Goal: Task Accomplishment & Management: Use online tool/utility

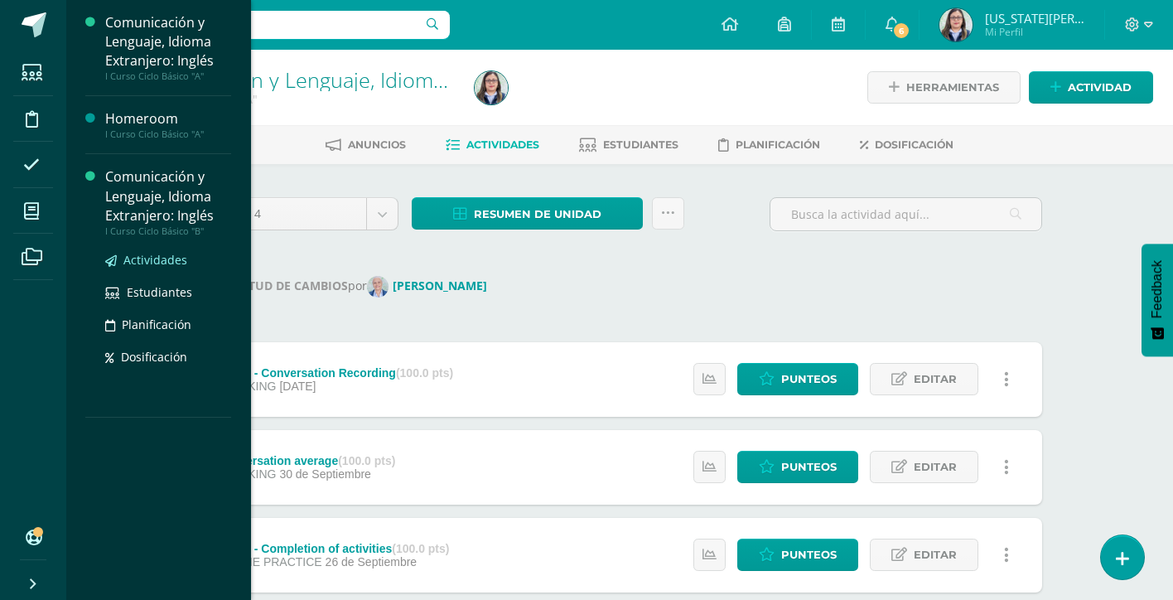
click at [160, 254] on span "Actividades" at bounding box center [155, 260] width 64 height 16
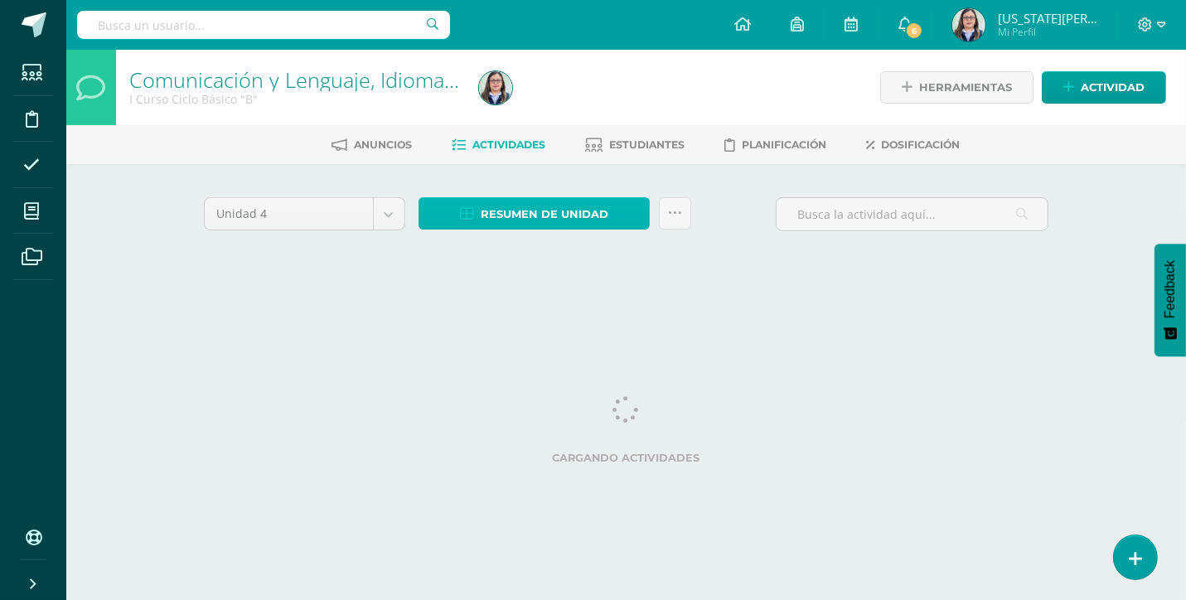
click at [580, 215] on span "Resumen de unidad" at bounding box center [545, 214] width 128 height 31
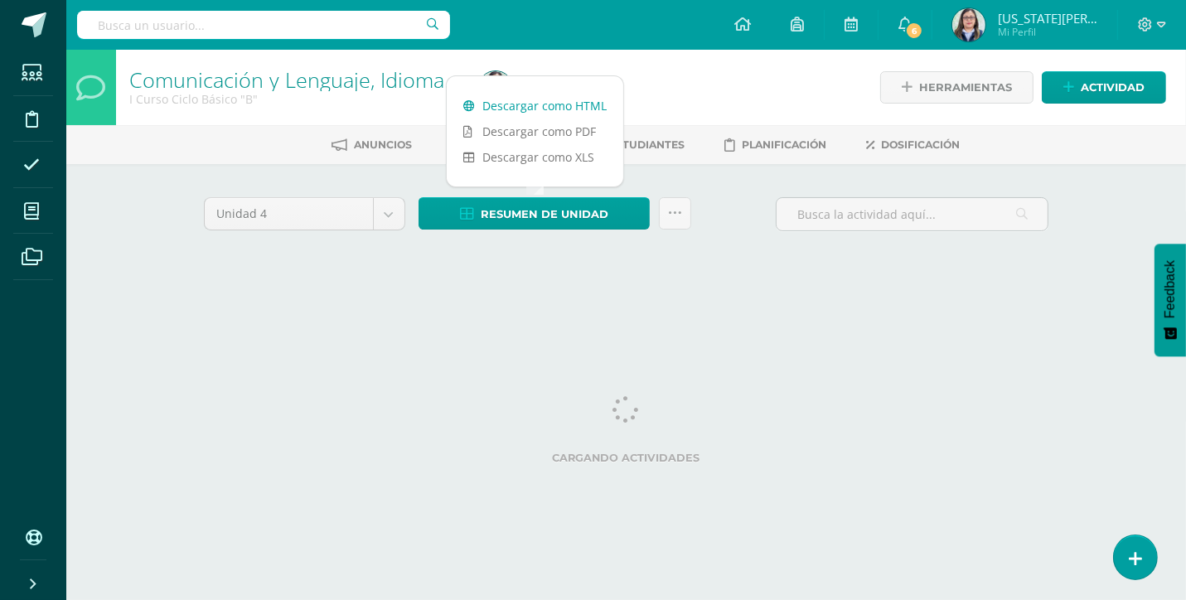
click at [562, 99] on link "Descargar como HTML" at bounding box center [535, 106] width 176 height 26
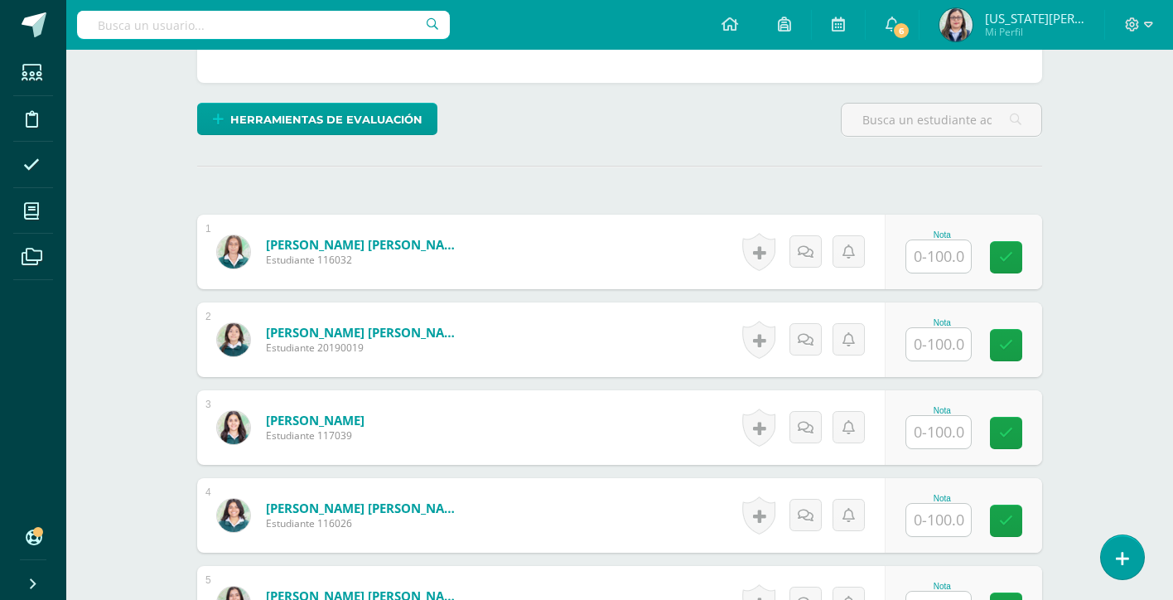
scroll to position [364, 0]
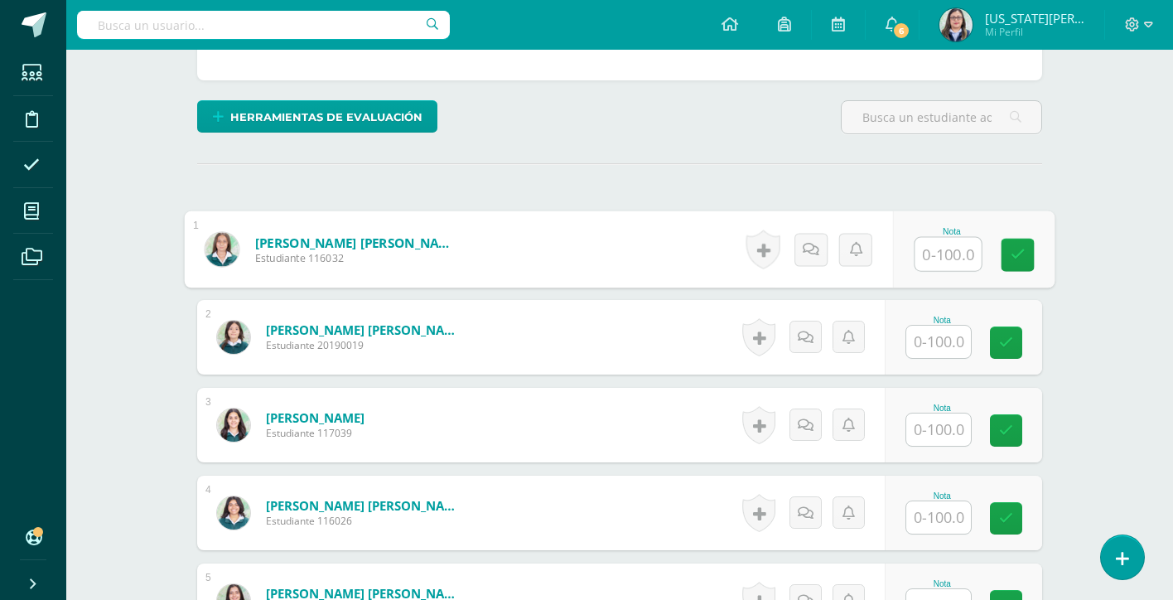
click at [926, 258] on input "text" at bounding box center [949, 254] width 66 height 33
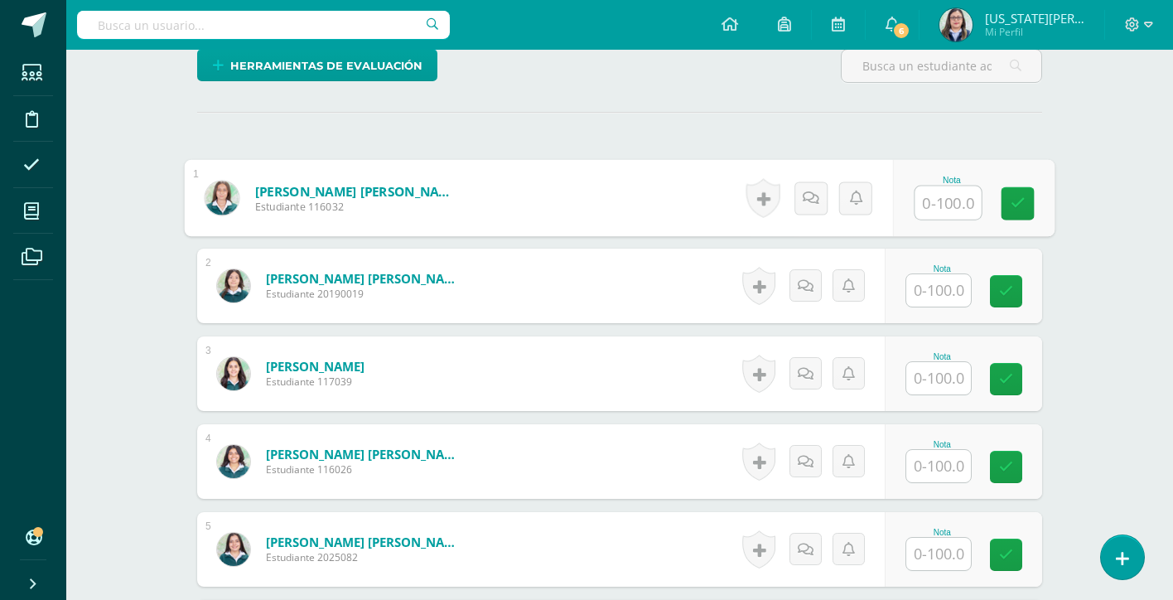
scroll to position [421, 0]
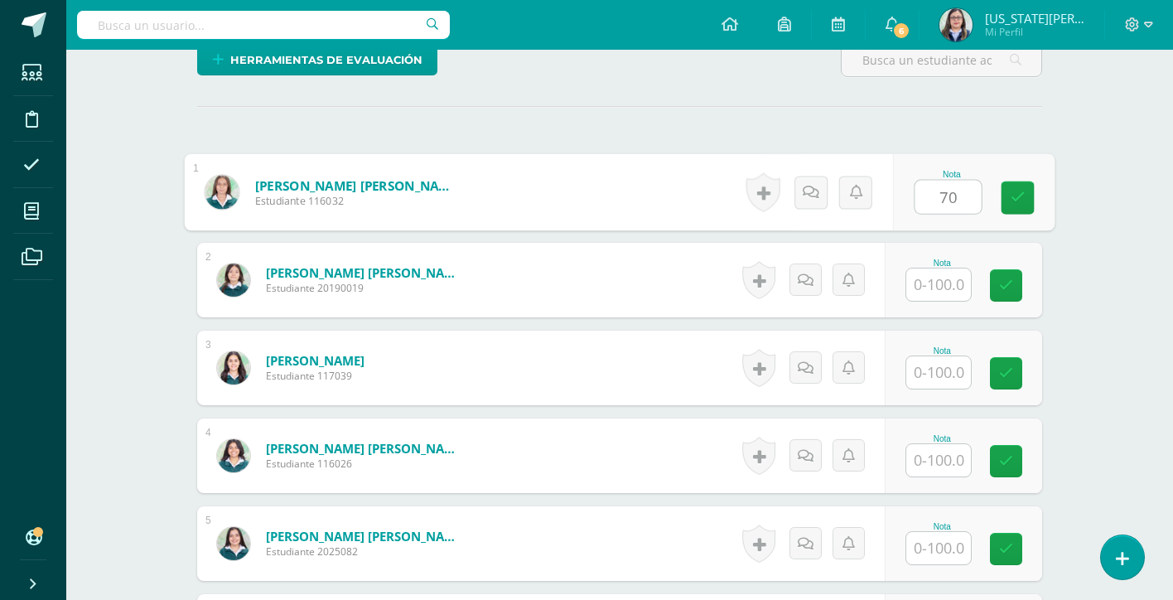
type input "70"
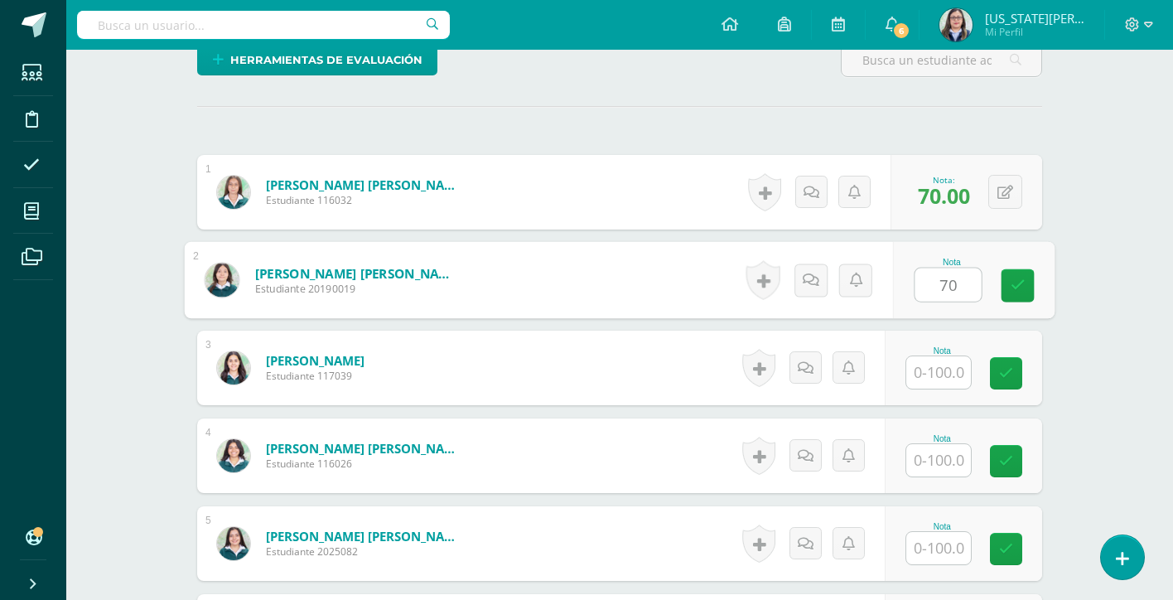
type input "70"
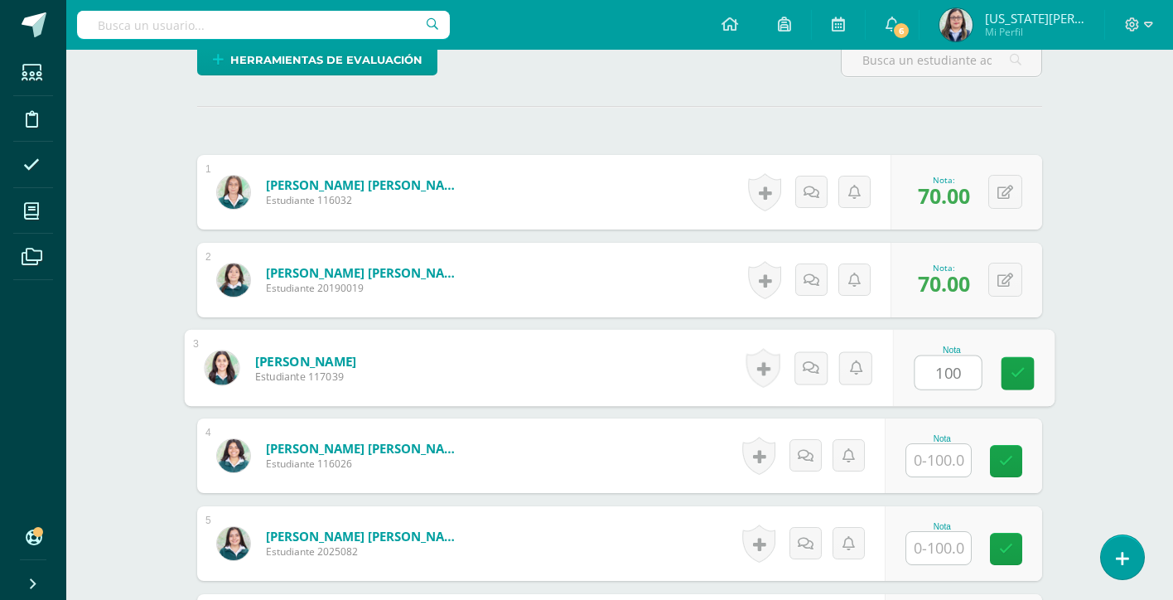
type input "100"
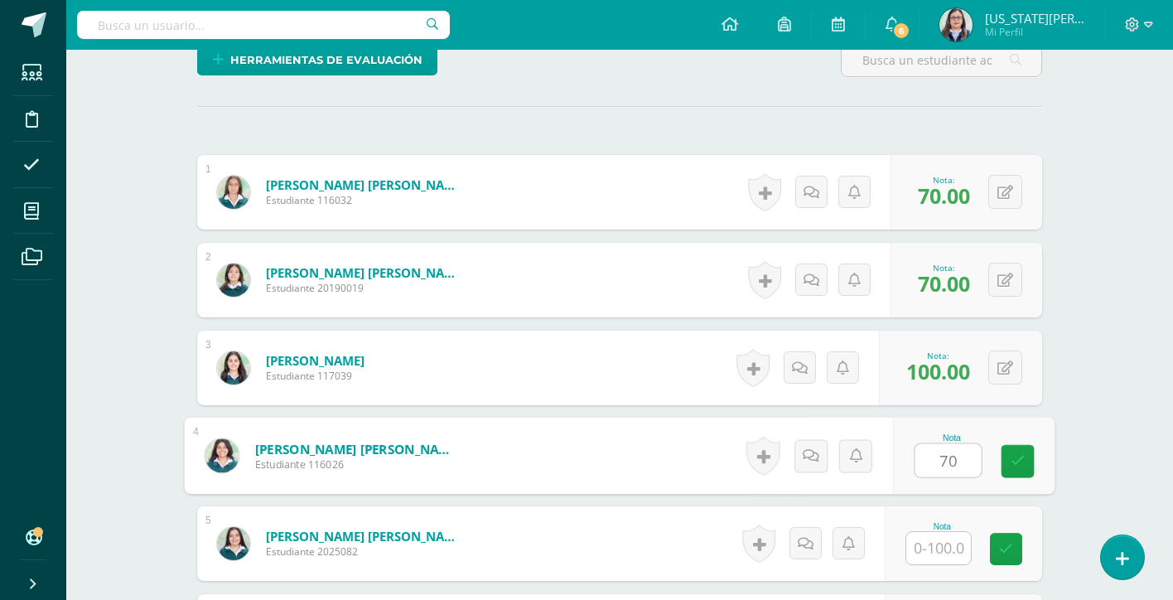
type input "70"
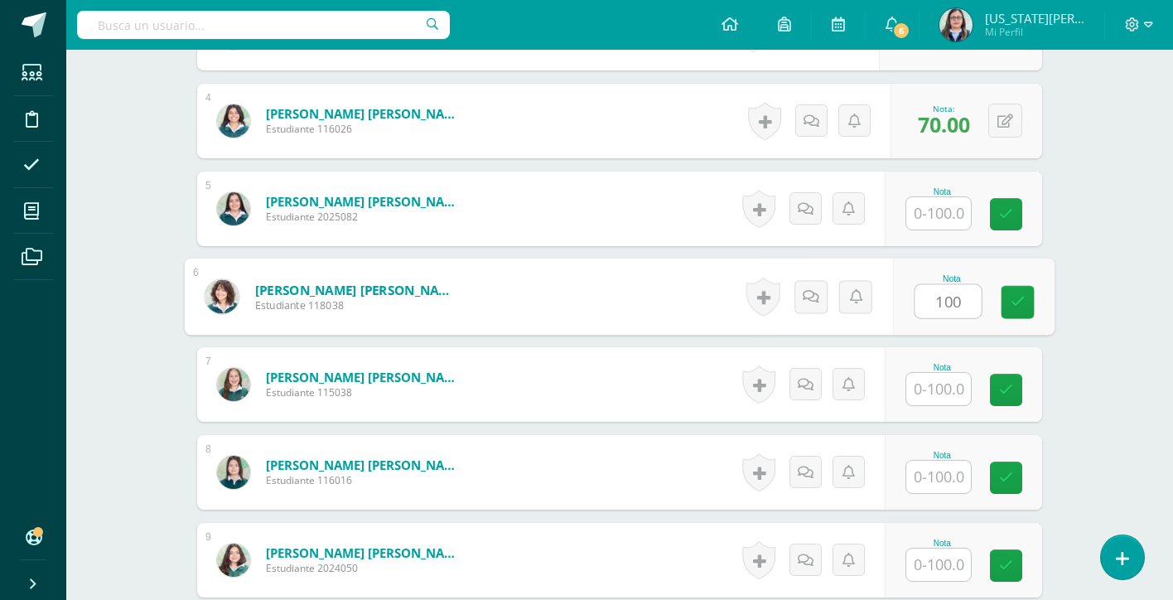
type input "100"
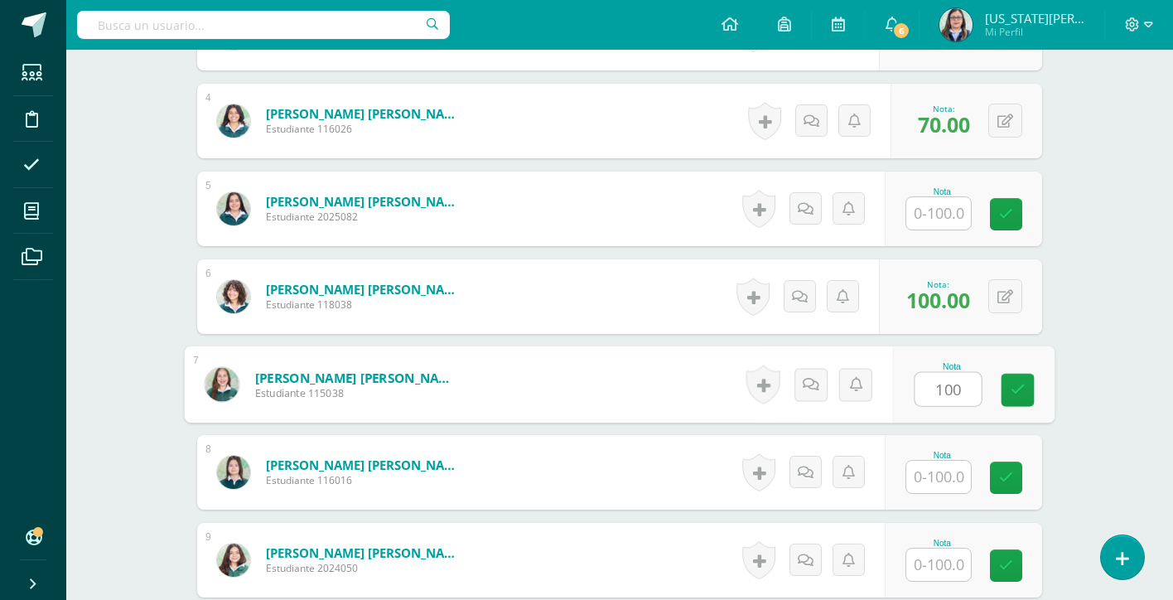
type input "100"
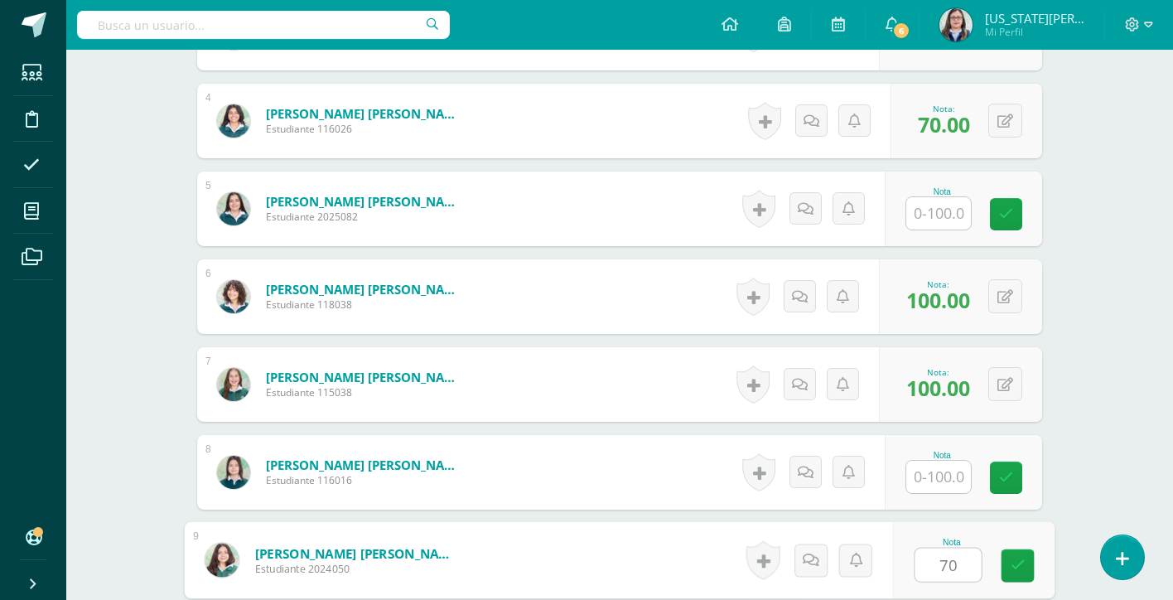
scroll to position [1107, 0]
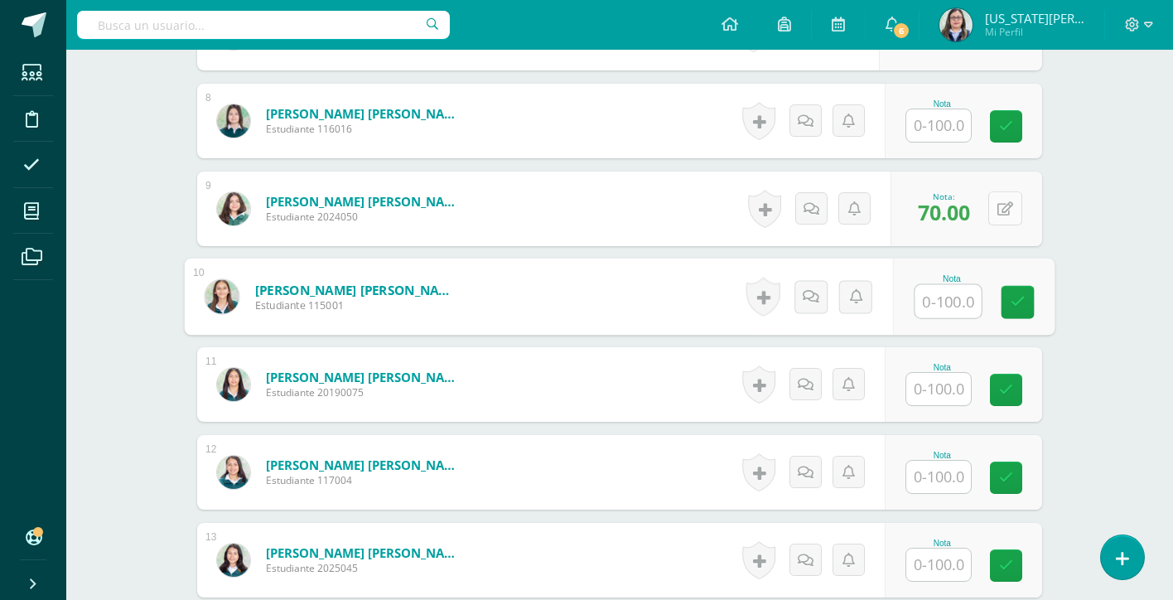
click at [1011, 202] on icon at bounding box center [1006, 209] width 16 height 14
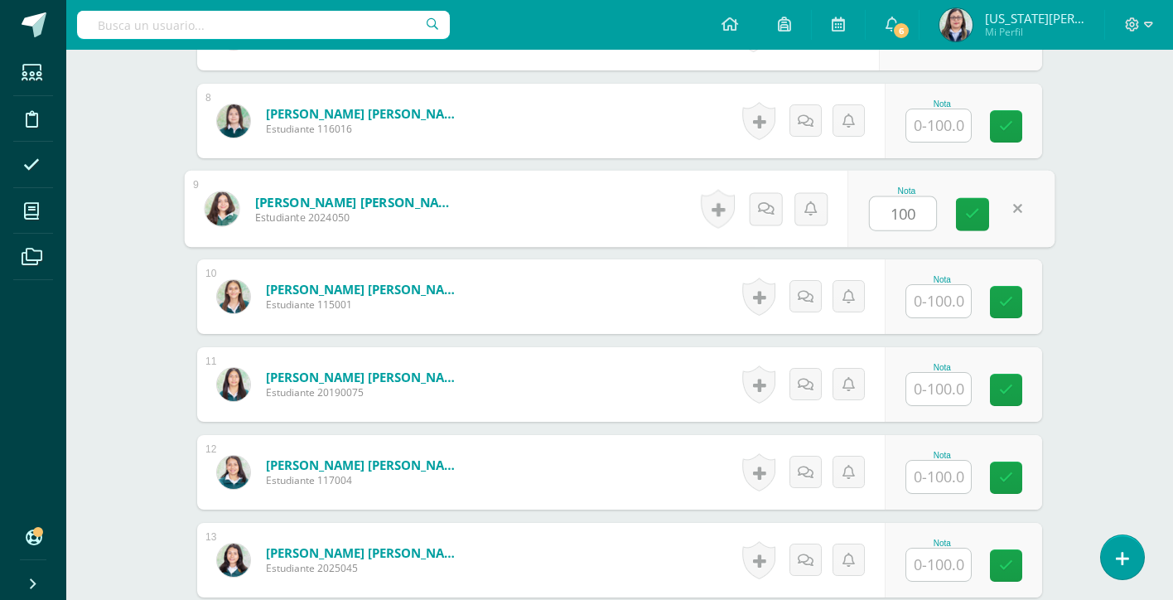
type input "100"
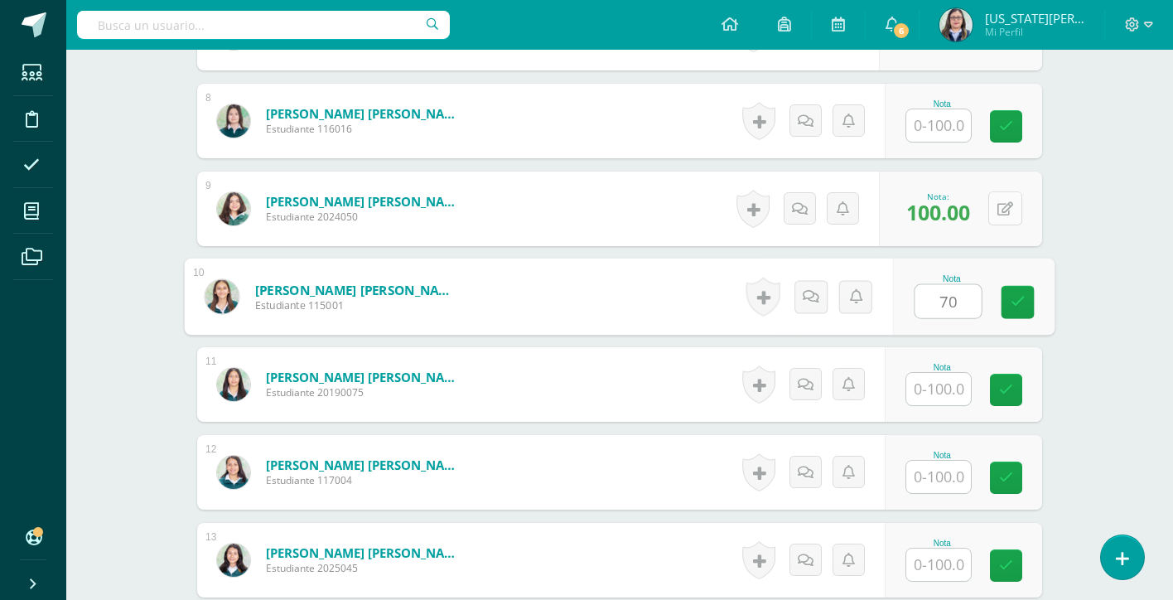
type input "70"
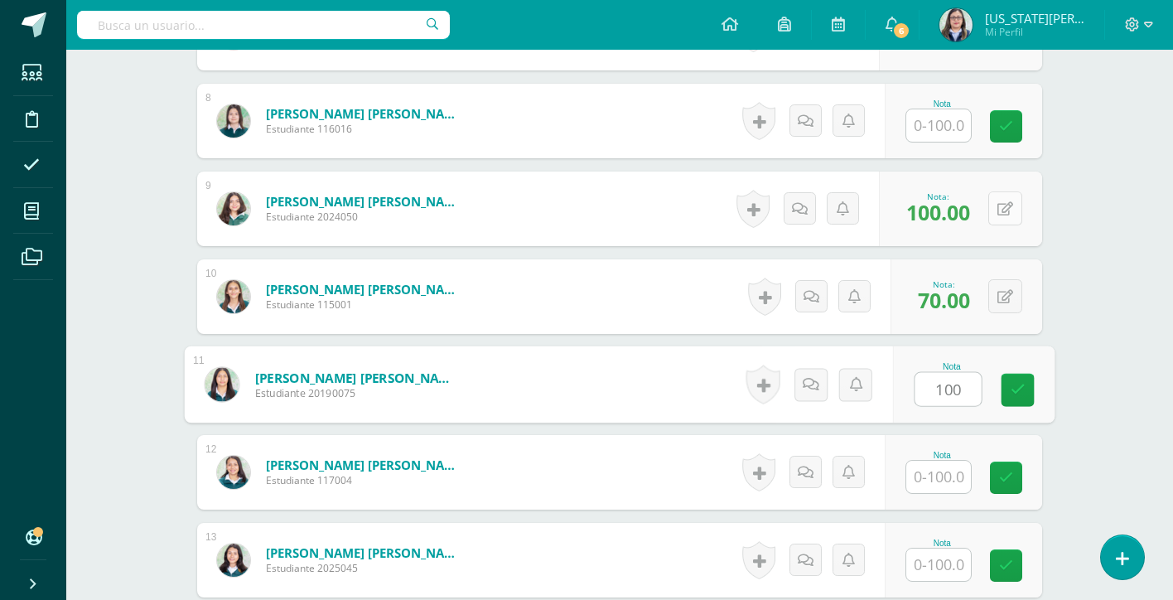
type input "100"
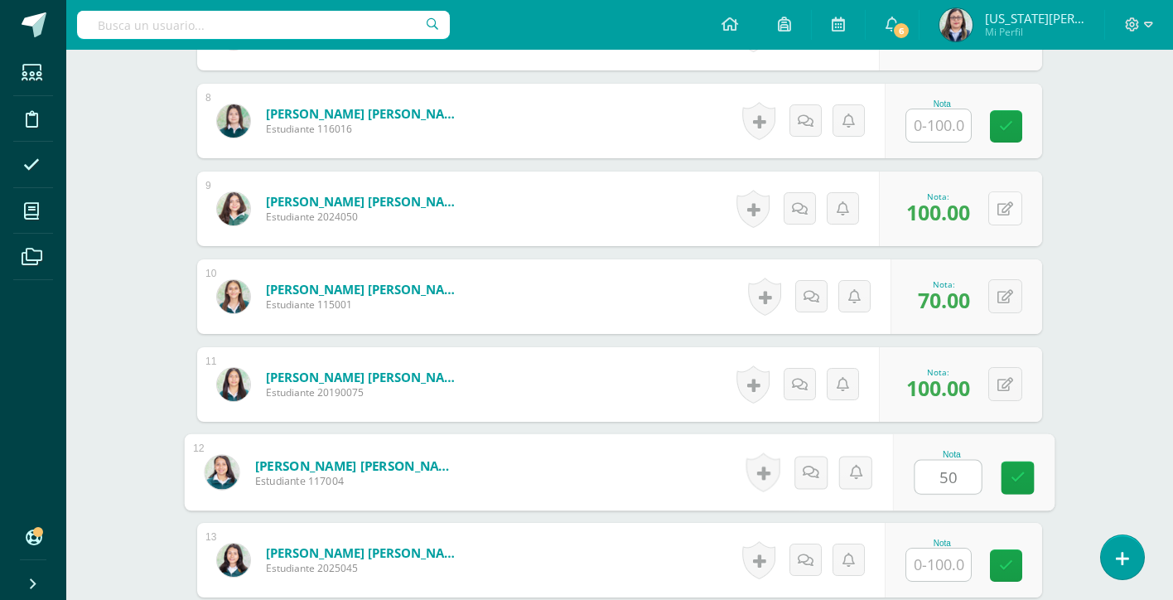
type input "50"
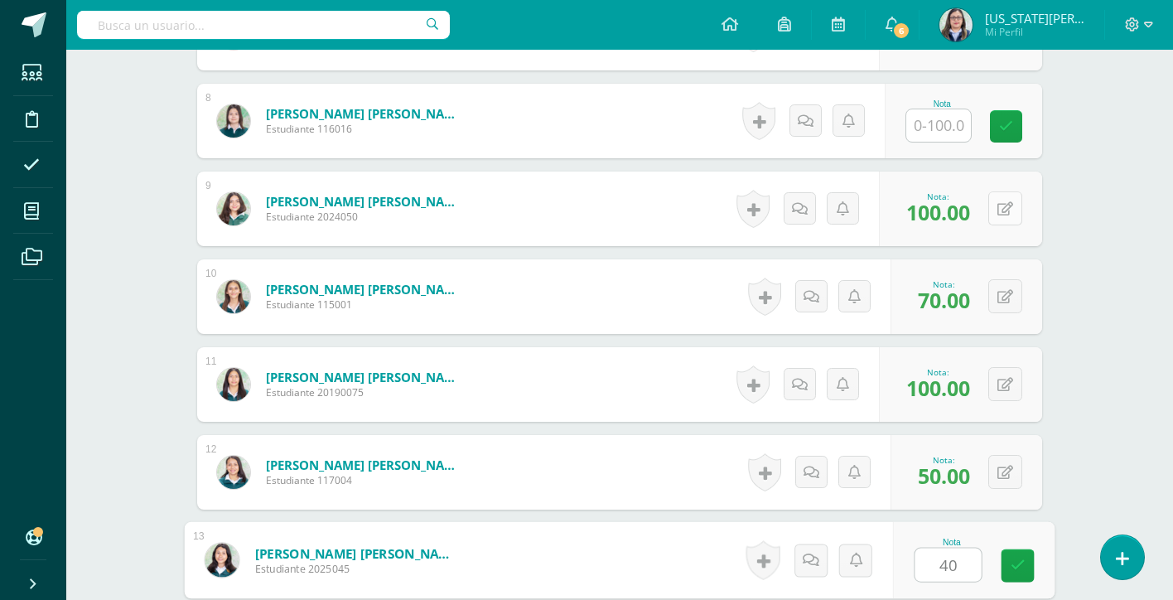
type input "40"
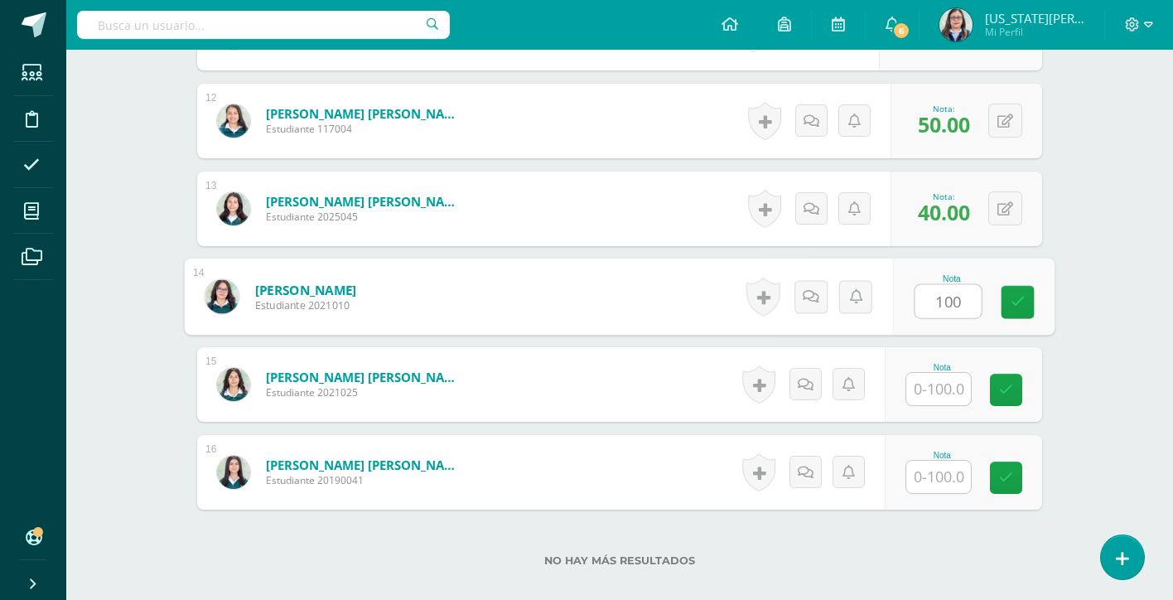
type input "100"
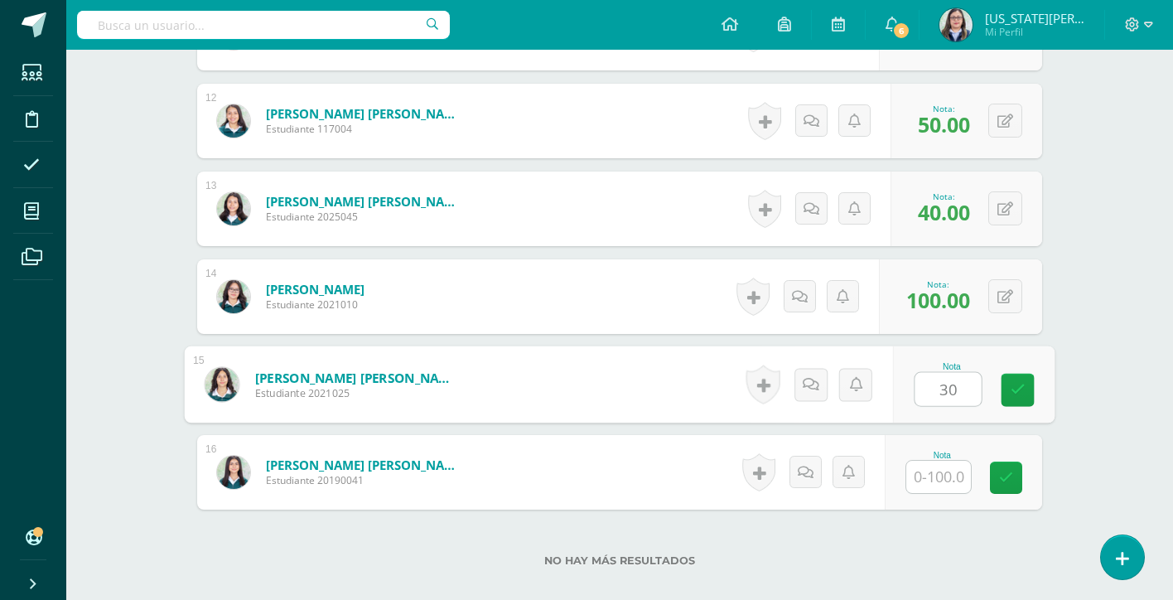
type input "30"
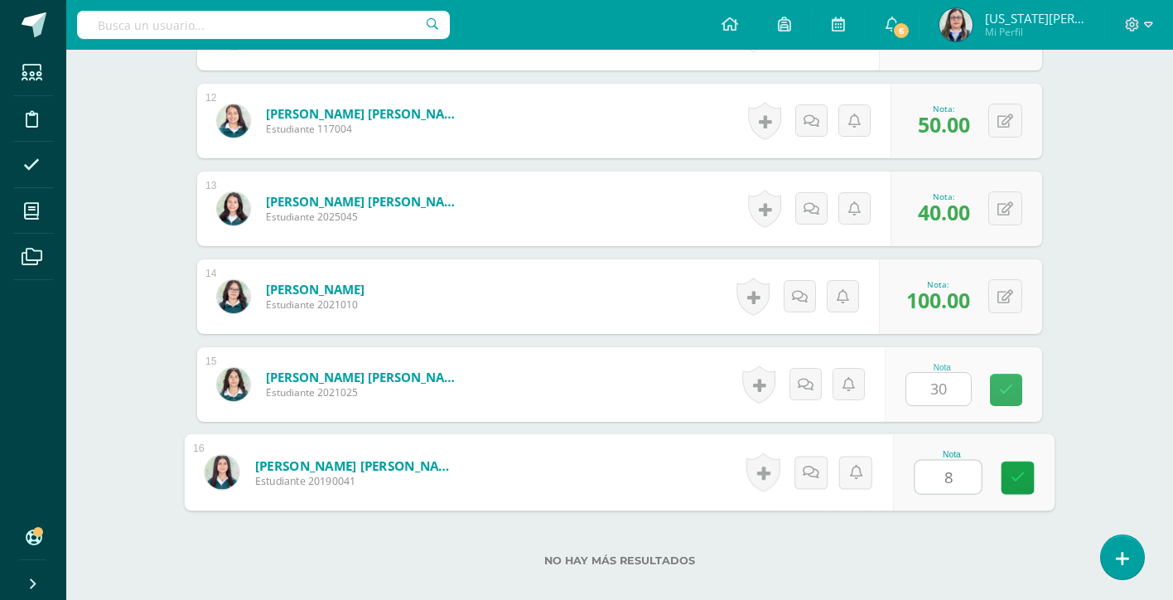
type input "80"
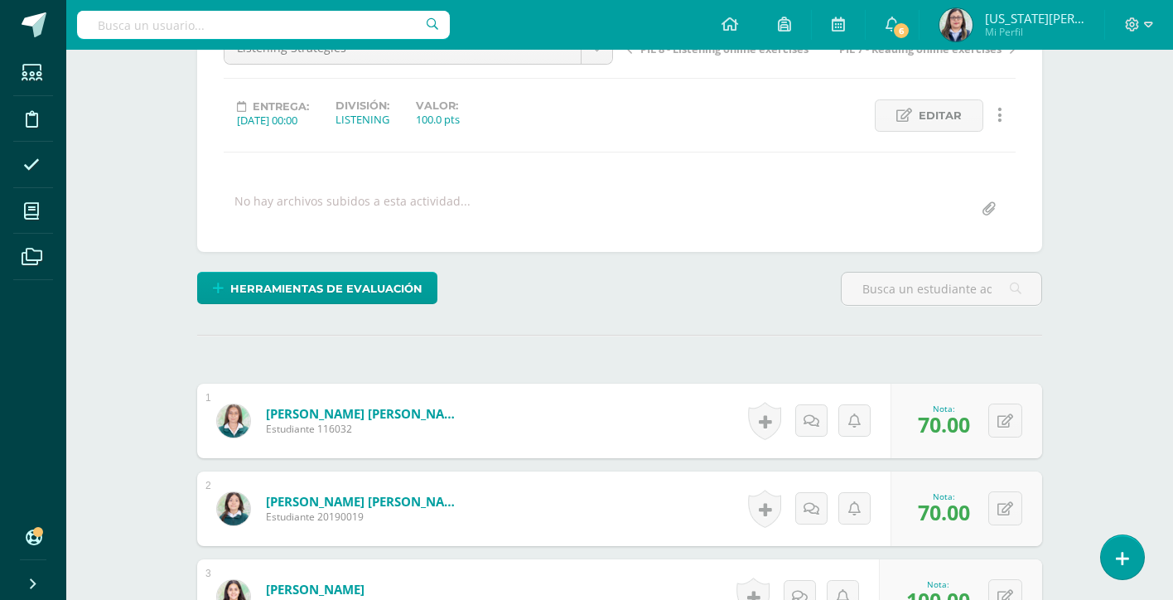
scroll to position [133, 0]
